Goal: Transaction & Acquisition: Purchase product/service

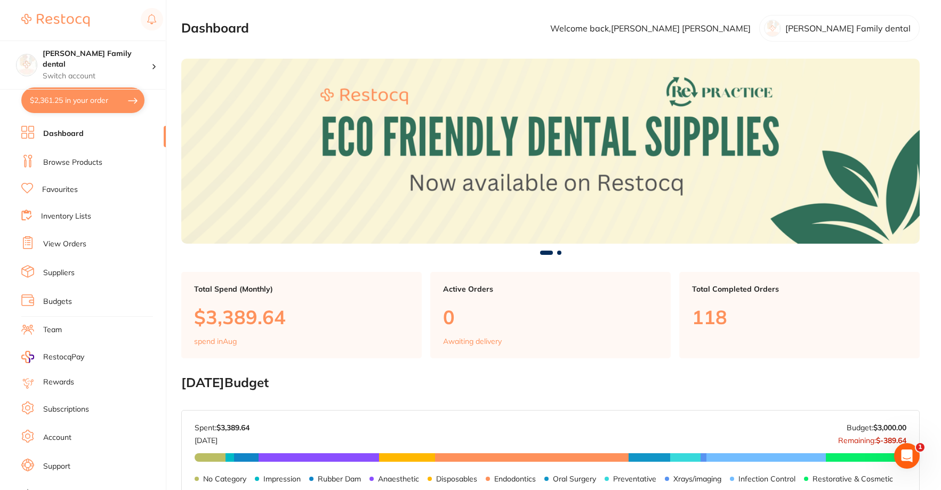
click at [84, 168] on li "Browse Products" at bounding box center [93, 163] width 144 height 16
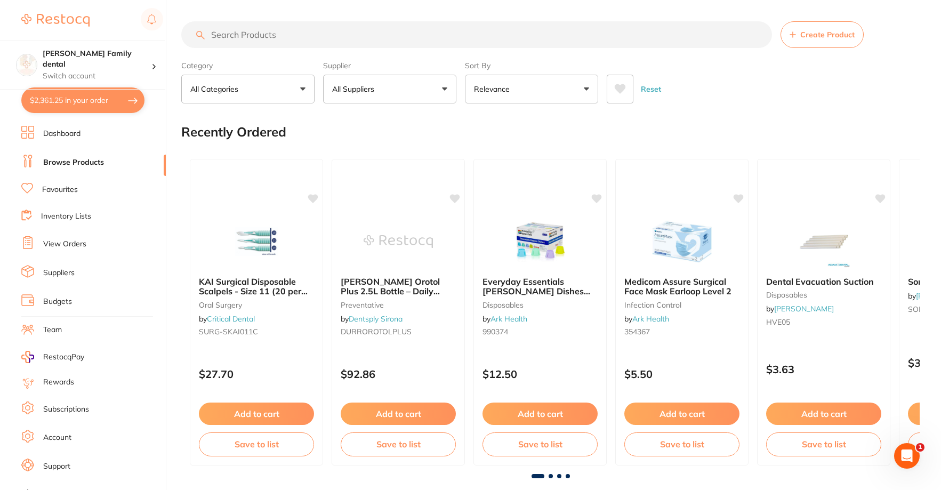
click at [252, 36] on input "search" at bounding box center [476, 34] width 591 height 27
type input "l"
click at [252, 36] on input "search" at bounding box center [476, 34] width 591 height 27
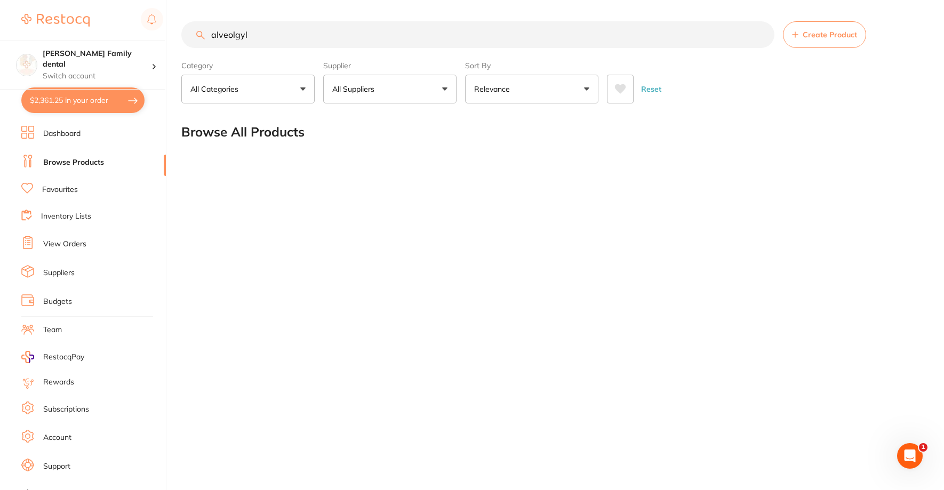
click at [272, 35] on input "alveolgyl" at bounding box center [477, 34] width 593 height 27
click at [306, 35] on input "alveogyl" at bounding box center [477, 34] width 593 height 27
drag, startPoint x: 288, startPoint y: 26, endPoint x: 136, endPoint y: 28, distance: 152.5
click at [136, 28] on div "$2,361.25 [PERSON_NAME] Family dental Switch account [PERSON_NAME] Family denta…" at bounding box center [472, 245] width 944 height 490
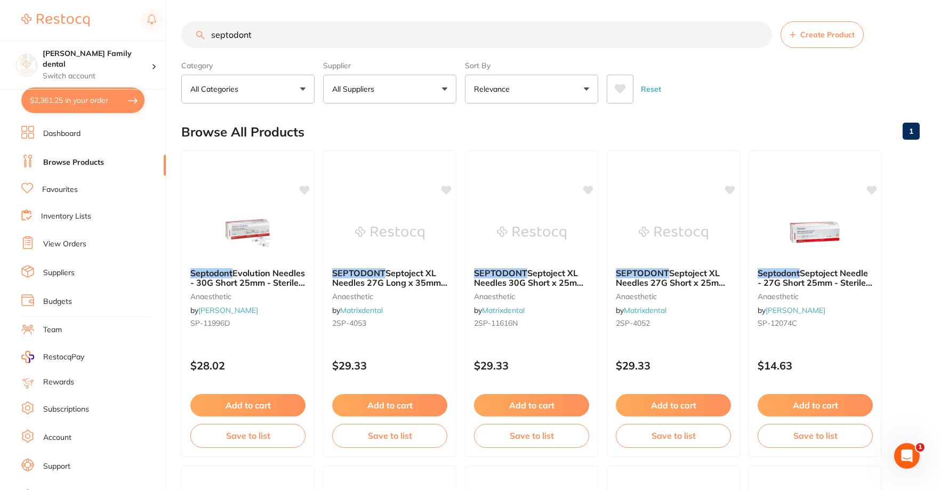
drag, startPoint x: 277, startPoint y: 35, endPoint x: 104, endPoint y: 38, distance: 172.8
click at [104, 38] on div "$2,361.25 [PERSON_NAME] Family dental Switch account [PERSON_NAME] Family denta…" at bounding box center [470, 245] width 941 height 490
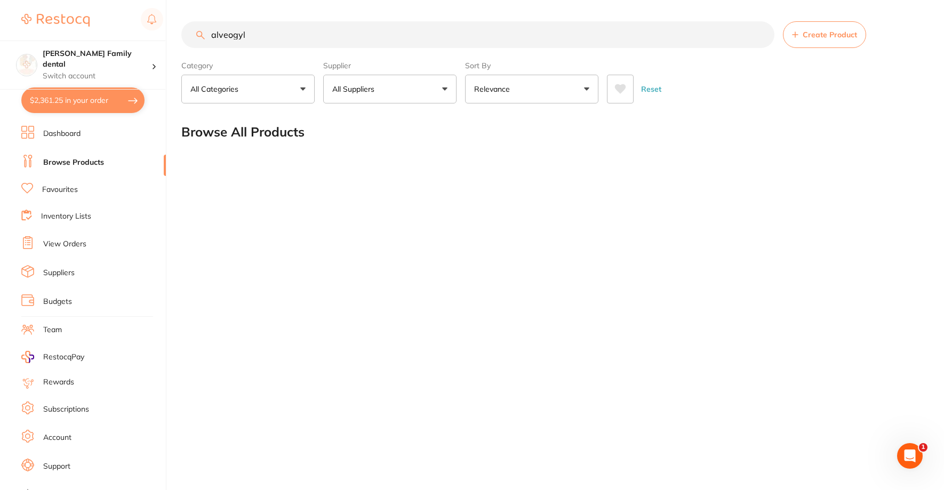
click at [228, 40] on input "alveogyl" at bounding box center [477, 34] width 593 height 27
click at [548, 82] on button "Relevance" at bounding box center [531, 89] width 133 height 29
click at [680, 172] on div "alvogyl Create Product Category All Categories All Categories No categories fou…" at bounding box center [562, 245] width 762 height 490
click at [286, 33] on input "alvogyl" at bounding box center [477, 34] width 593 height 27
type input "a"
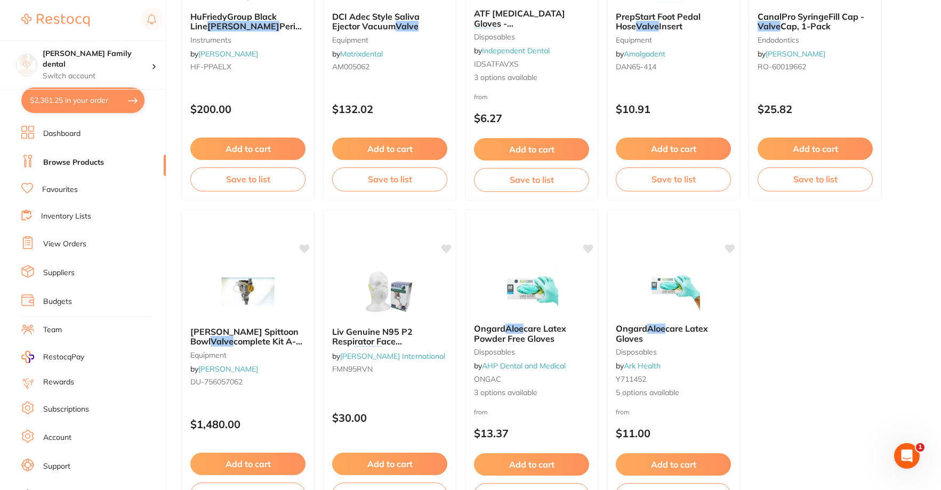
scroll to position [3173, 0]
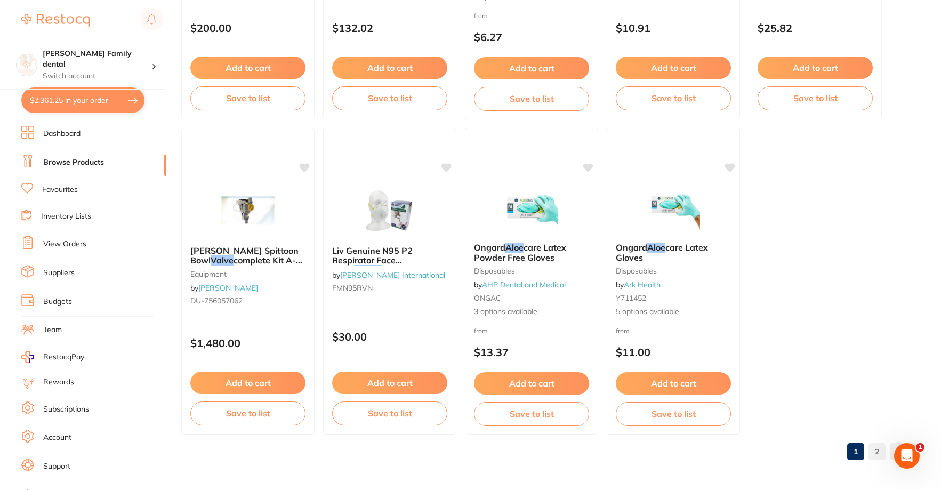
type input "alve"
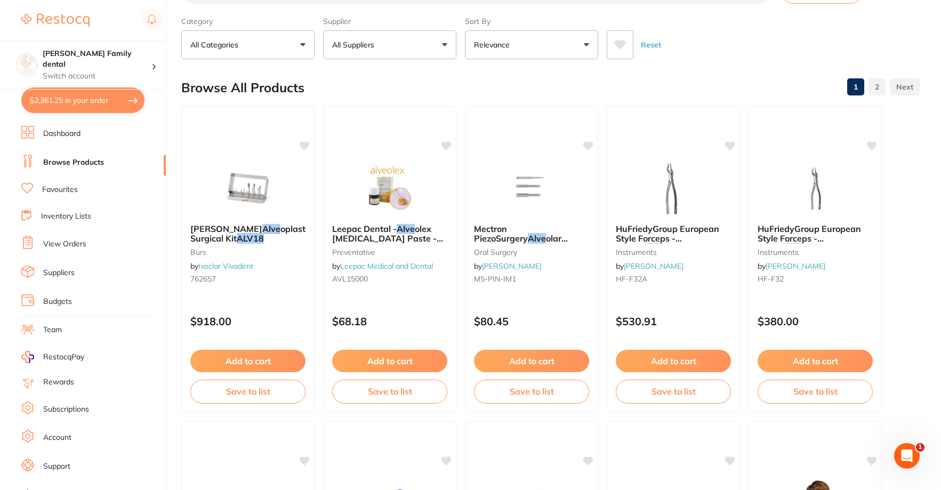
scroll to position [0, 0]
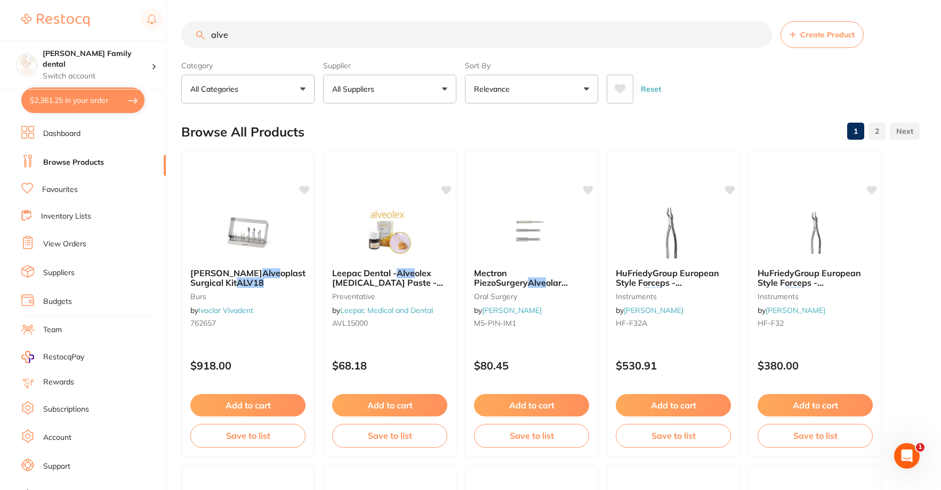
click at [56, 133] on link "Dashboard" at bounding box center [61, 133] width 37 height 11
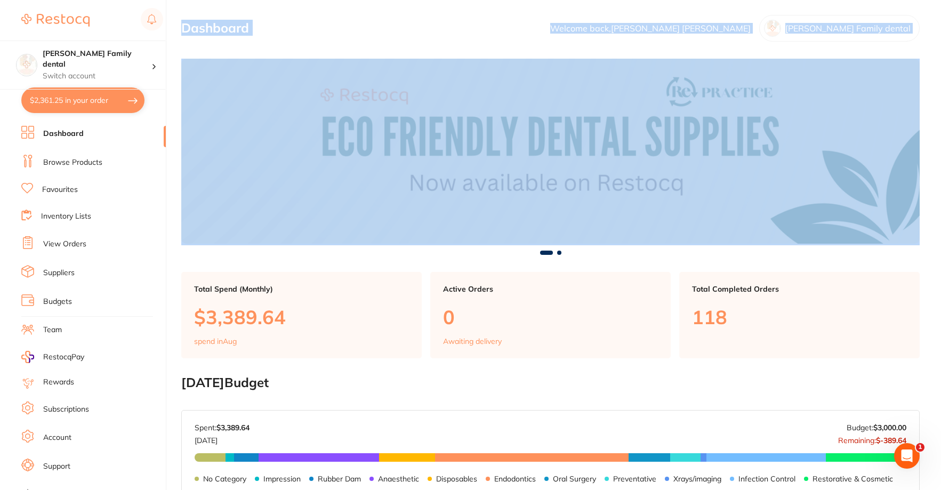
drag, startPoint x: 940, startPoint y: 107, endPoint x: 941, endPoint y: 224, distance: 117.3
click at [941, 222] on html "$2,361.25 [PERSON_NAME] Family dental Switch account [PERSON_NAME] Family denta…" at bounding box center [470, 245] width 941 height 490
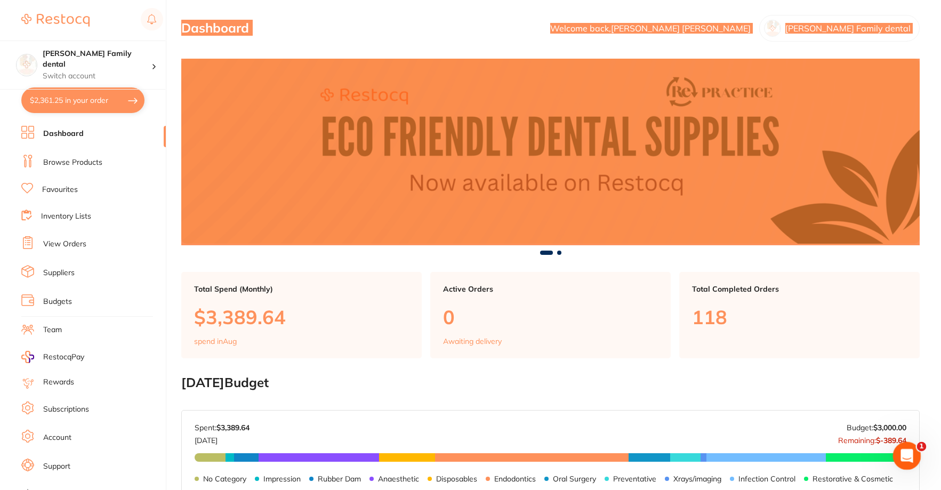
click at [906, 461] on icon "Open Intercom Messenger" at bounding box center [906, 455] width 18 height 18
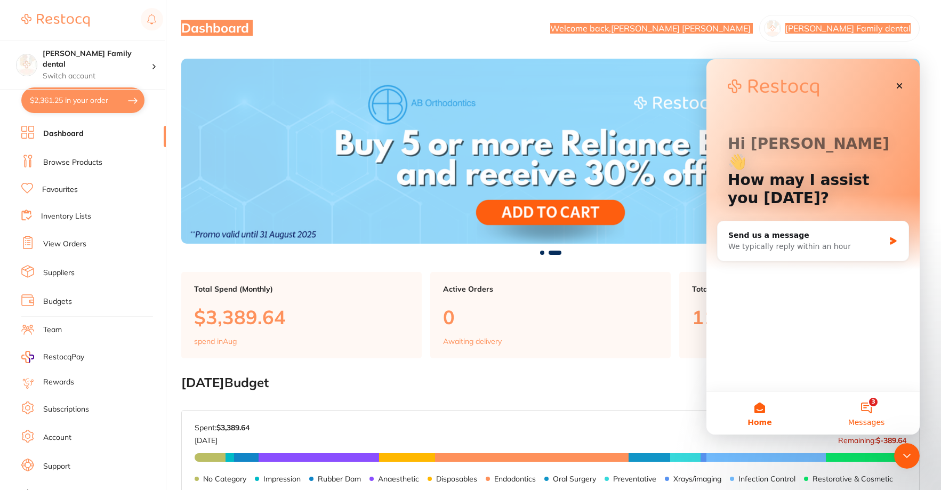
click at [873, 413] on button "3 Messages" at bounding box center [866, 413] width 107 height 43
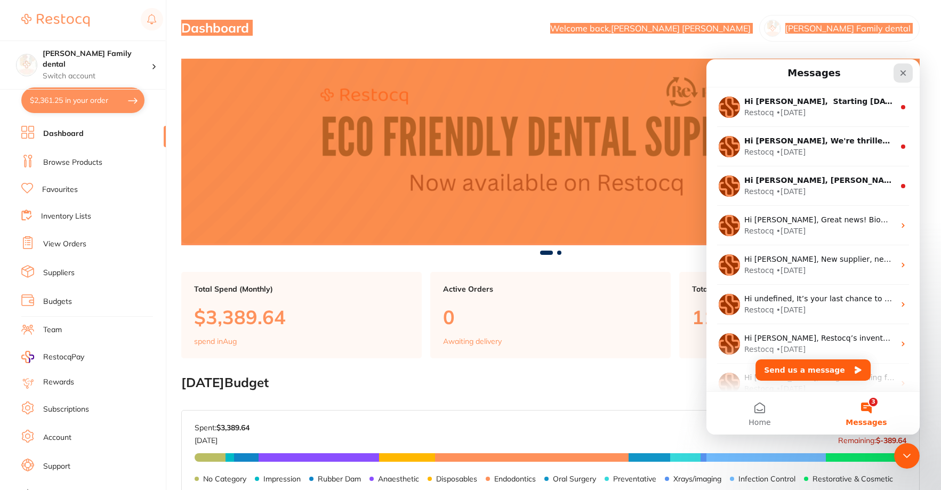
click at [906, 77] on div "Close" at bounding box center [903, 72] width 19 height 19
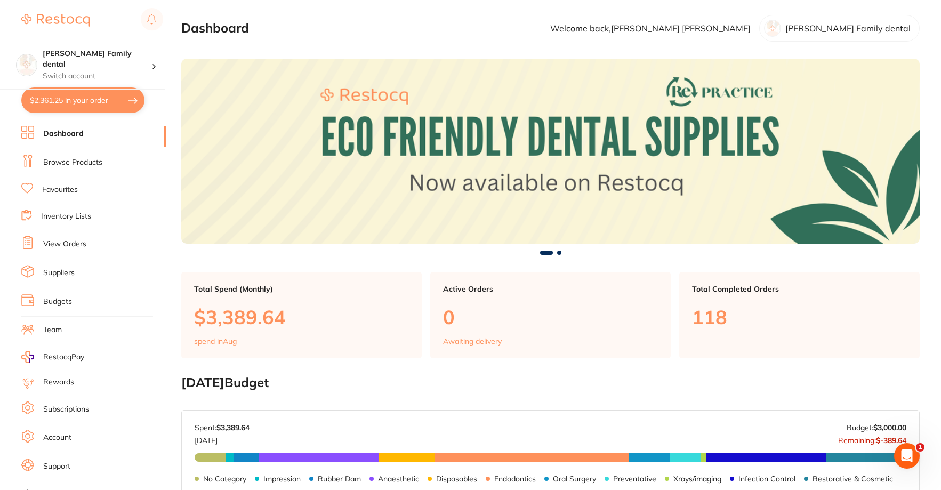
click at [68, 166] on link "Browse Products" at bounding box center [72, 162] width 59 height 11
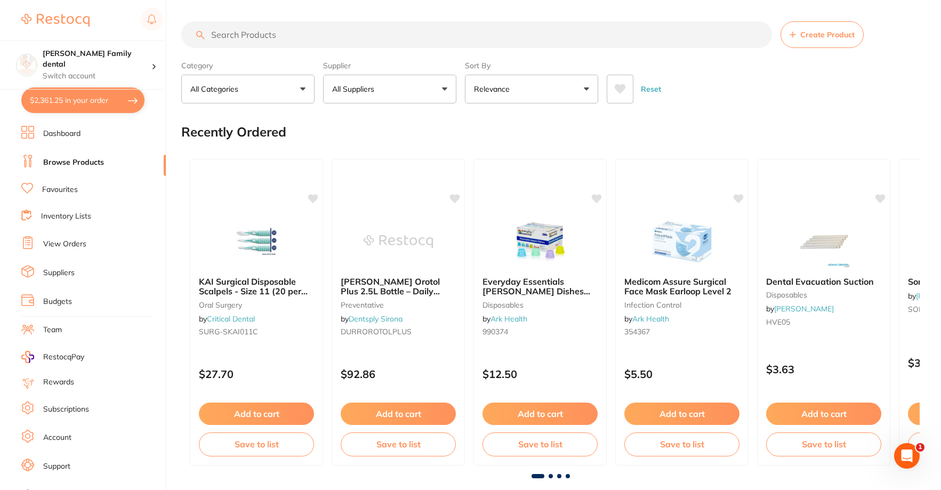
click at [305, 33] on input "search" at bounding box center [476, 34] width 591 height 27
type input "Alveogyl"
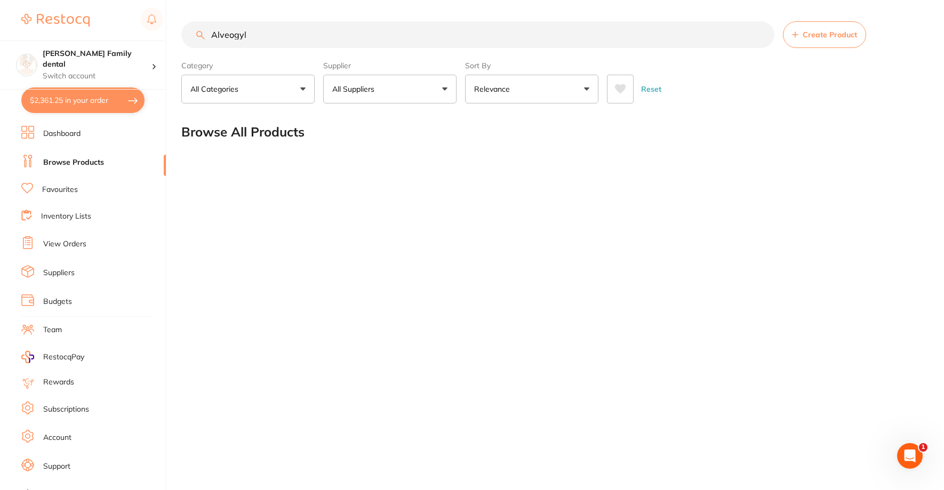
click at [214, 138] on h2 "Browse All Products" at bounding box center [242, 132] width 123 height 15
click at [656, 90] on button "Reset" at bounding box center [651, 89] width 27 height 29
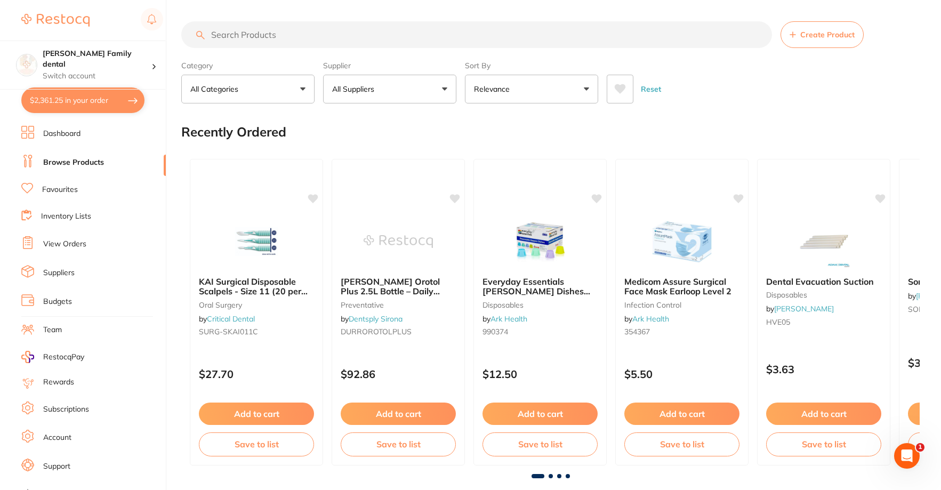
click at [257, 36] on input "search" at bounding box center [476, 34] width 591 height 27
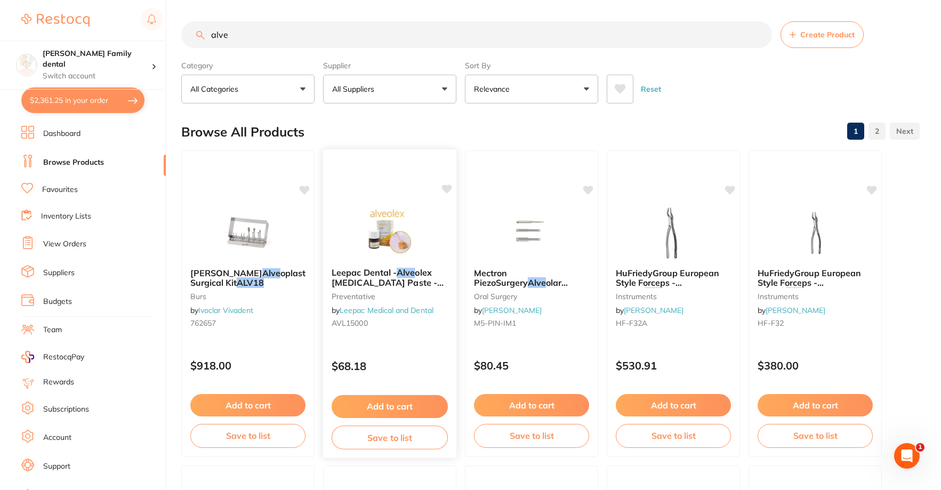
click at [365, 223] on img at bounding box center [390, 232] width 70 height 54
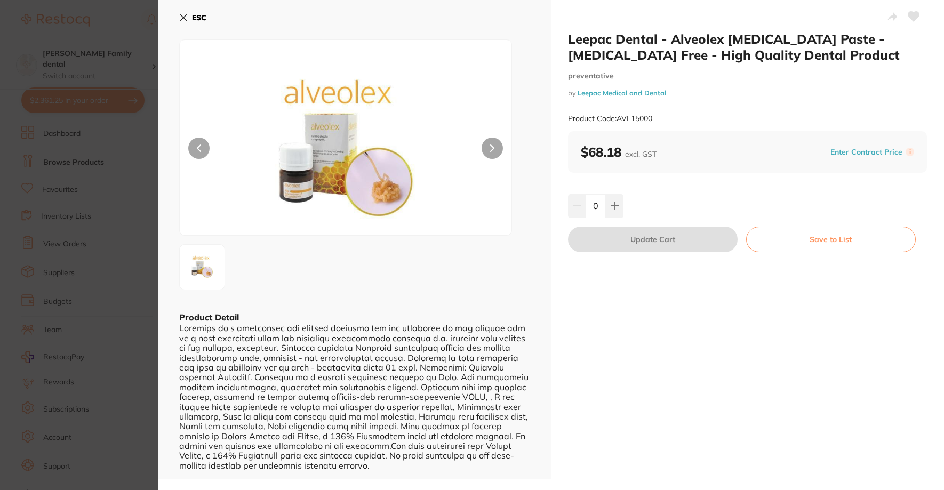
click at [185, 17] on icon at bounding box center [183, 17] width 9 height 9
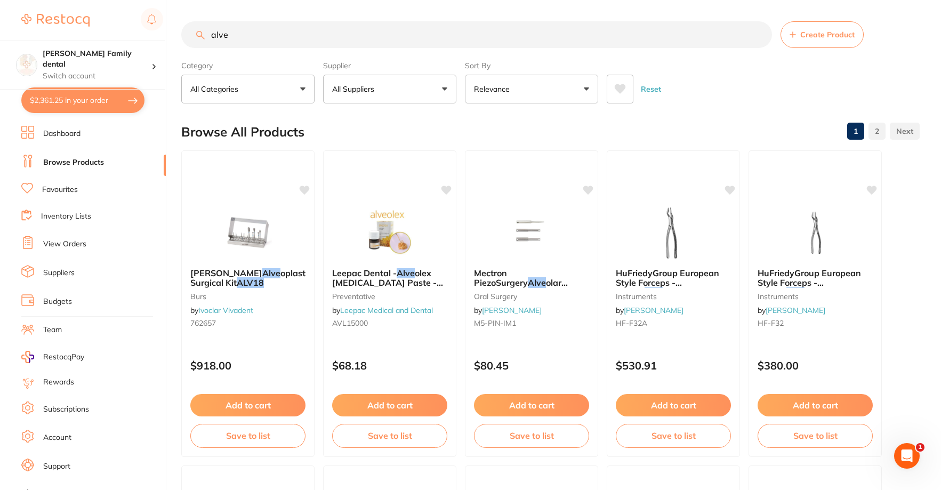
drag, startPoint x: 229, startPoint y: 28, endPoint x: 0, endPoint y: 25, distance: 228.7
click at [0, 25] on div "$2,361.25 Westbrook Family dental Switch account Westbrook Family dental $2,361…" at bounding box center [470, 245] width 941 height 490
type input "dry socket"
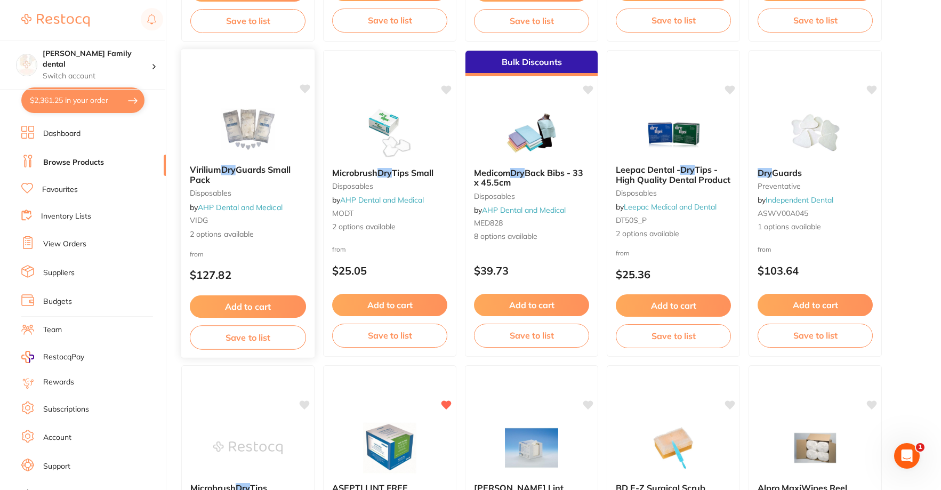
scroll to position [1280, 0]
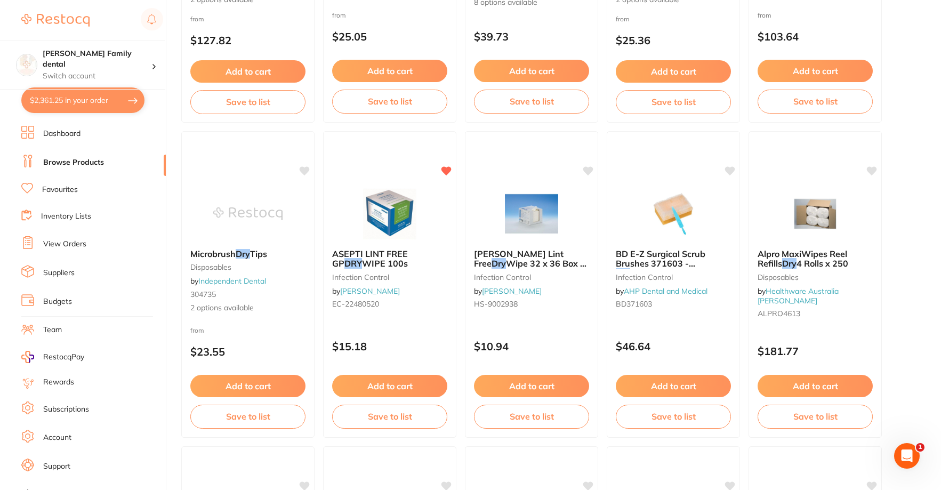
click at [82, 129] on li "Dashboard" at bounding box center [93, 134] width 144 height 16
